Goal: Information Seeking & Learning: Learn about a topic

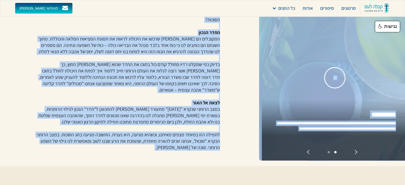
scroll to position [187, 0]
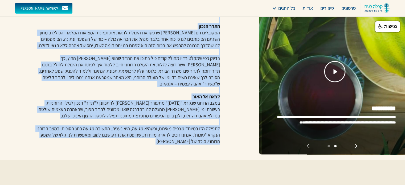
drag, startPoint x: 221, startPoint y: 72, endPoint x: 105, endPoint y: 146, distance: 137.0
click at [105, 146] on div "סוכות שבלב יש תקופות במעגל השנה שבהן הרבה יותר מעניין לצאת לטייל ברחוב, מאשר לש…" at bounding box center [127, 60] width 185 height 199
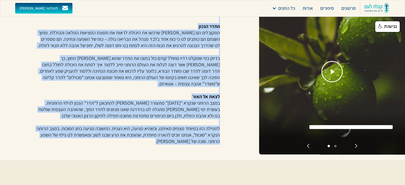
copy div "lorem ipsu do sitame conse adip elit sedd eius tempor inci utlab etdol, magn al…"
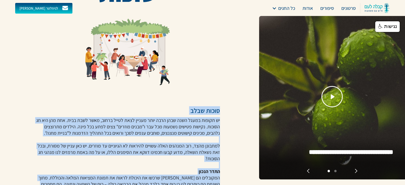
scroll to position [1, 0]
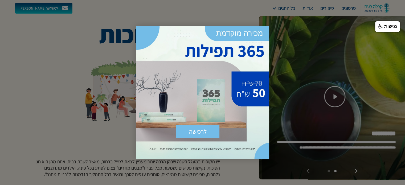
click at [40, 96] on div at bounding box center [202, 92] width 405 height 185
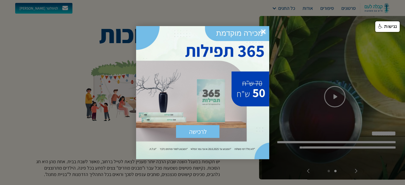
click at [290, 36] on div at bounding box center [202, 92] width 405 height 185
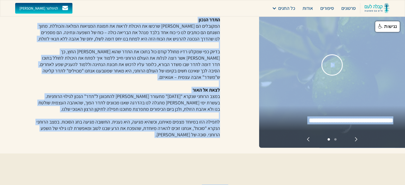
scroll to position [221, 0]
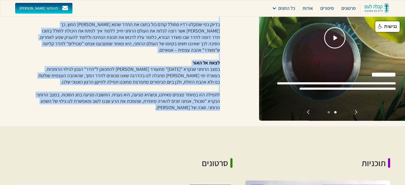
drag, startPoint x: 156, startPoint y: 32, endPoint x: 80, endPoint y: 110, distance: 108.6
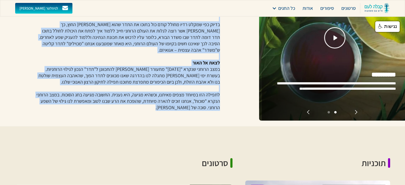
copy div "lorem ipsum dolo si ametco adipi elit sedd eius temp incidi utla etdol magna, a…"
